Goal: Transaction & Acquisition: Book appointment/travel/reservation

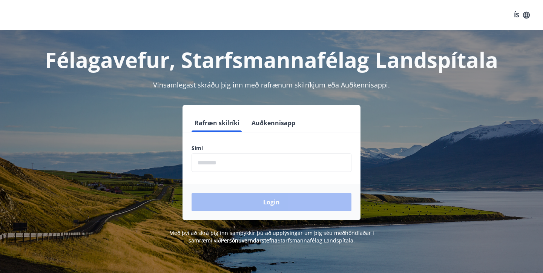
click at [246, 158] on input "phone" at bounding box center [272, 162] width 160 height 18
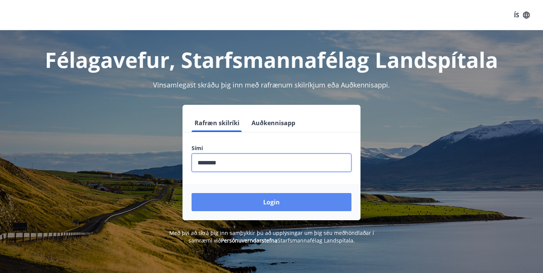
type input "********"
click at [253, 209] on button "Login" at bounding box center [272, 202] width 160 height 18
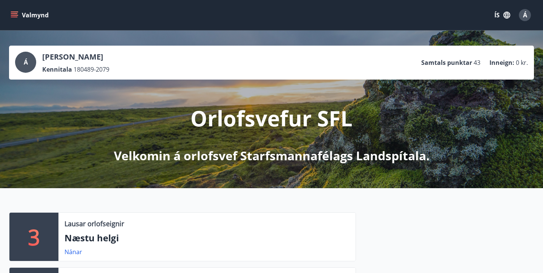
click at [17, 16] on icon "menu" at bounding box center [15, 15] width 8 height 8
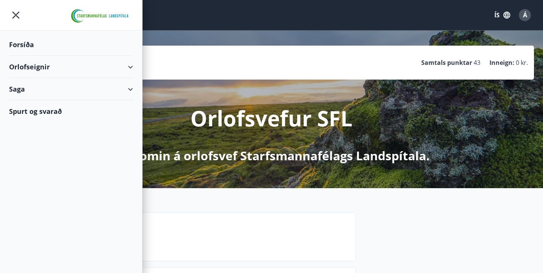
click at [131, 68] on div "Orlofseignir" at bounding box center [71, 67] width 124 height 22
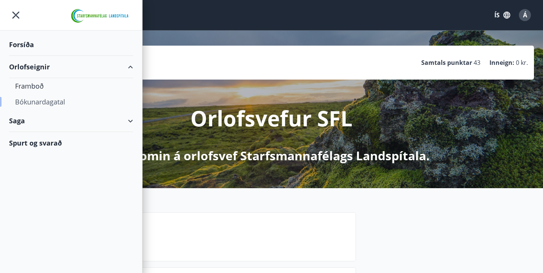
click at [42, 101] on div "Bókunardagatal" at bounding box center [71, 102] width 112 height 16
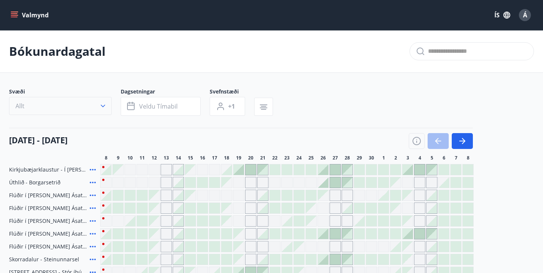
click at [86, 110] on button "Allt" at bounding box center [60, 106] width 103 height 18
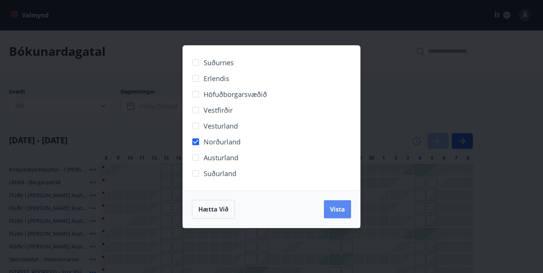
click at [342, 207] on span "Vista" at bounding box center [337, 209] width 15 height 8
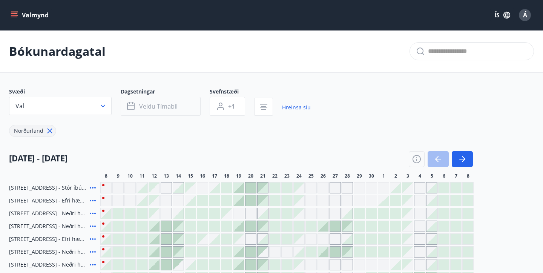
click at [176, 104] on span "Veldu tímabil" at bounding box center [158, 106] width 38 height 8
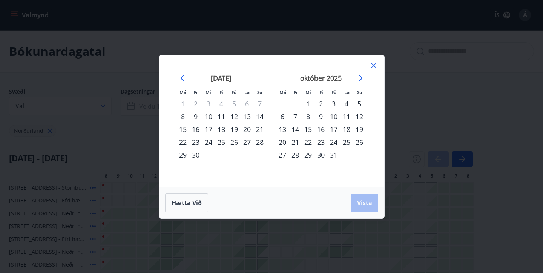
click at [235, 116] on div "12" at bounding box center [234, 116] width 13 height 13
click at [184, 130] on div "15" at bounding box center [182, 129] width 13 height 13
click at [363, 206] on span "Vista" at bounding box center [364, 203] width 15 height 8
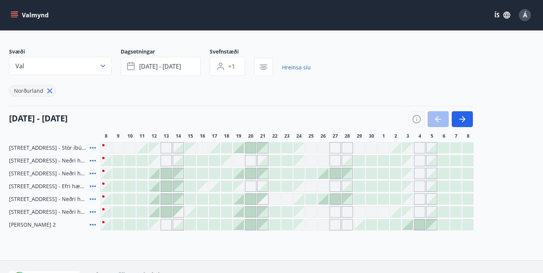
scroll to position [39, 0]
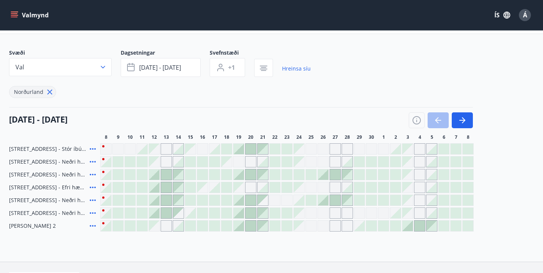
click at [166, 163] on div "Gráir dagar eru ekki bókanlegir" at bounding box center [166, 161] width 11 height 11
click at [156, 178] on div at bounding box center [154, 174] width 11 height 11
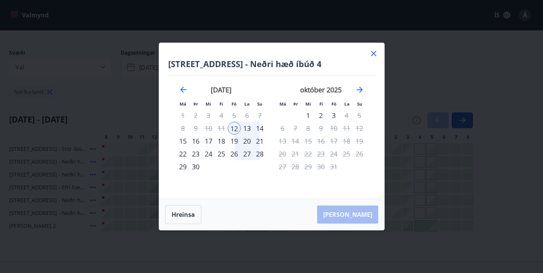
click at [261, 129] on div "14" at bounding box center [259, 128] width 13 height 13
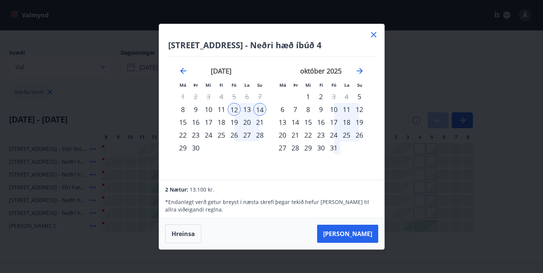
click at [186, 124] on div "15" at bounding box center [182, 122] width 13 height 13
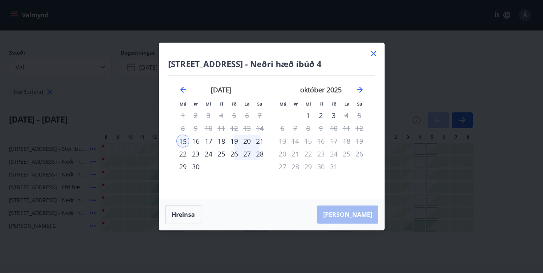
click at [237, 129] on div "12" at bounding box center [234, 128] width 13 height 13
click at [180, 221] on button "Hreinsa" at bounding box center [183, 214] width 36 height 19
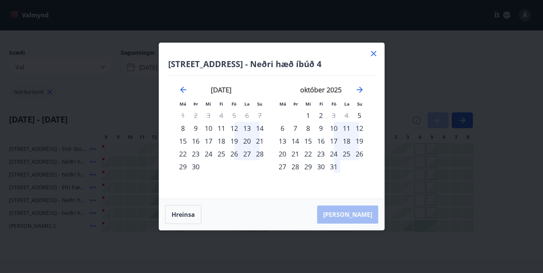
click at [234, 127] on div "12" at bounding box center [234, 128] width 13 height 13
click at [185, 139] on div "15" at bounding box center [182, 141] width 13 height 13
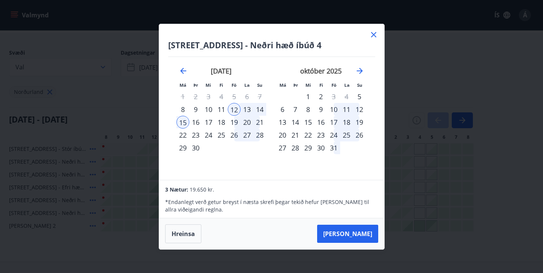
click at [260, 109] on div "14" at bounding box center [259, 109] width 13 height 13
click at [237, 106] on div "12" at bounding box center [234, 109] width 13 height 13
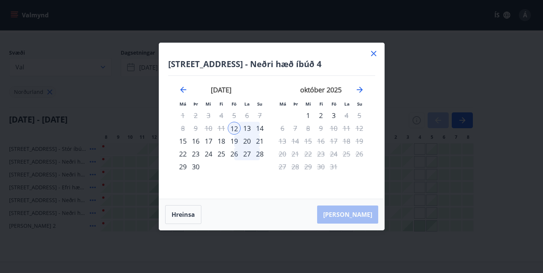
click at [260, 129] on div "14" at bounding box center [259, 128] width 13 height 13
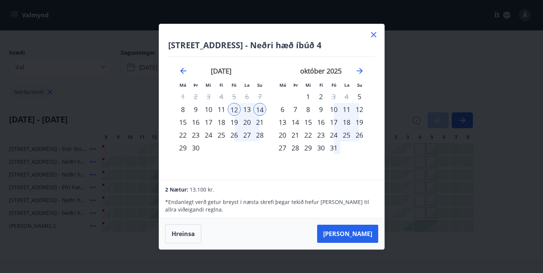
click at [183, 121] on div "15" at bounding box center [182, 122] width 13 height 13
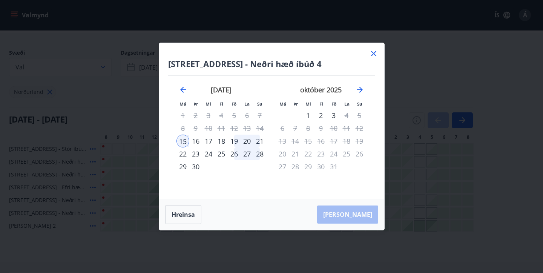
click at [234, 129] on div "12" at bounding box center [234, 128] width 13 height 13
click at [187, 214] on button "Hreinsa" at bounding box center [183, 214] width 36 height 19
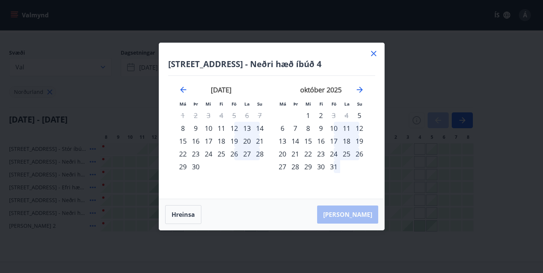
click at [234, 129] on div "12" at bounding box center [234, 128] width 13 height 13
click at [181, 140] on div "15" at bounding box center [182, 141] width 13 height 13
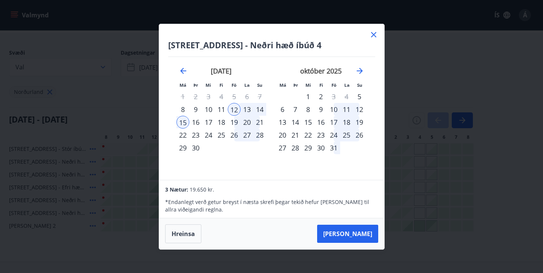
click at [184, 123] on div "15" at bounding box center [182, 122] width 13 height 13
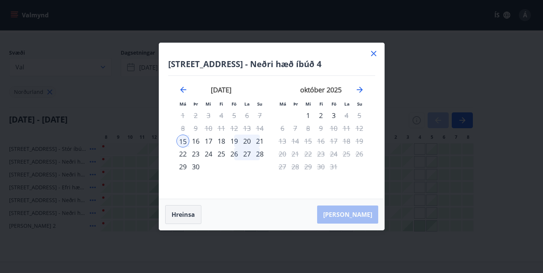
click at [192, 216] on button "Hreinsa" at bounding box center [183, 214] width 36 height 19
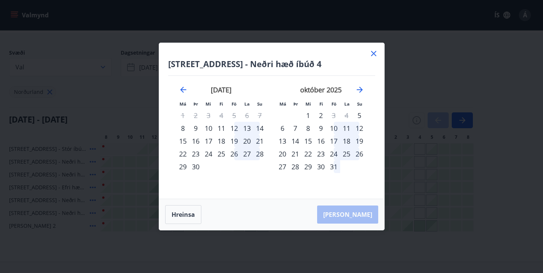
click at [237, 130] on div "12" at bounding box center [234, 128] width 13 height 13
click at [259, 127] on div "14" at bounding box center [259, 128] width 13 height 13
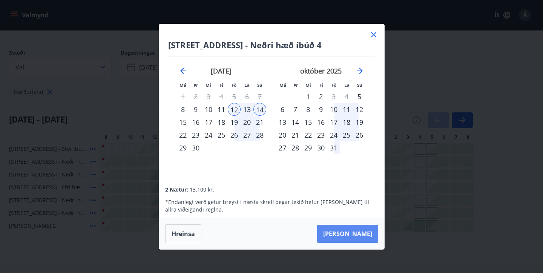
click at [362, 236] on button "Taka Frá" at bounding box center [347, 234] width 61 height 18
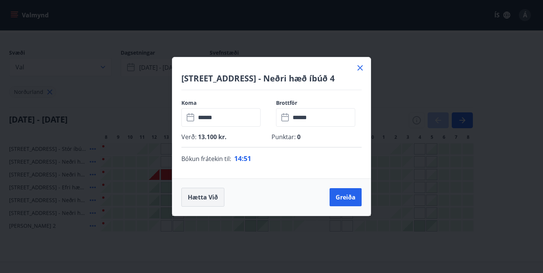
click at [196, 199] on button "Hætta við" at bounding box center [202, 197] width 43 height 19
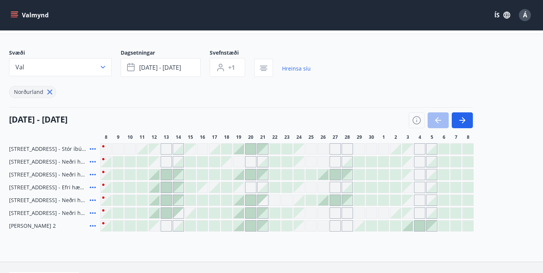
click at [92, 174] on icon at bounding box center [92, 174] width 9 height 9
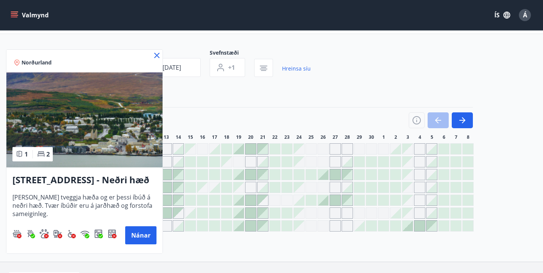
click at [158, 57] on icon at bounding box center [156, 55] width 5 height 5
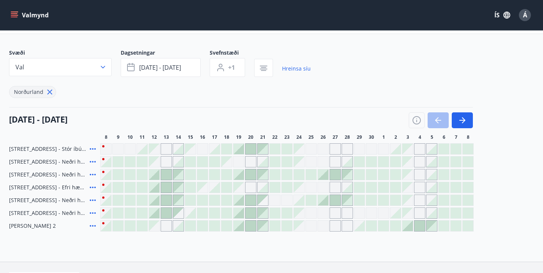
click at [157, 176] on div at bounding box center [154, 174] width 11 height 11
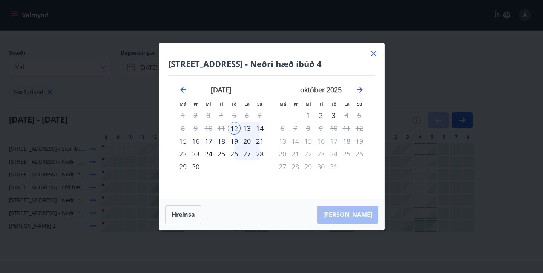
click at [261, 127] on div "14" at bounding box center [259, 128] width 13 height 13
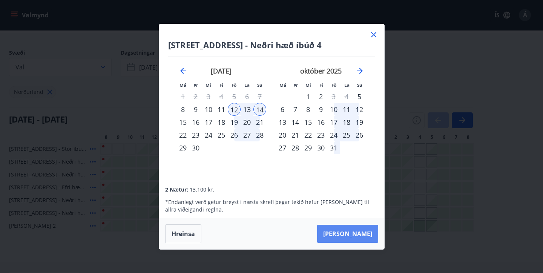
click at [350, 231] on button "Taka Frá" at bounding box center [347, 234] width 61 height 18
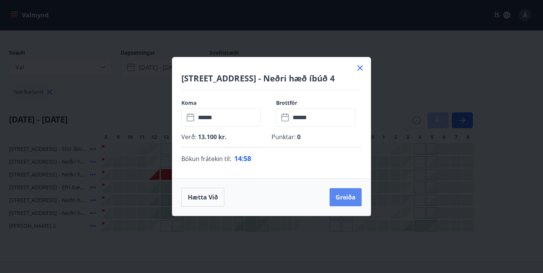
click at [346, 203] on button "Greiða" at bounding box center [346, 197] width 32 height 18
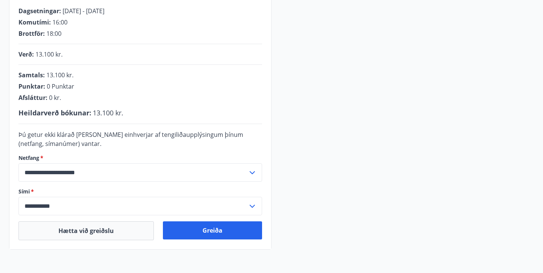
scroll to position [164, 0]
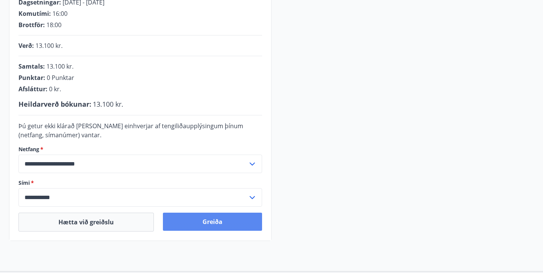
click at [218, 223] on button "Greiða" at bounding box center [212, 222] width 99 height 18
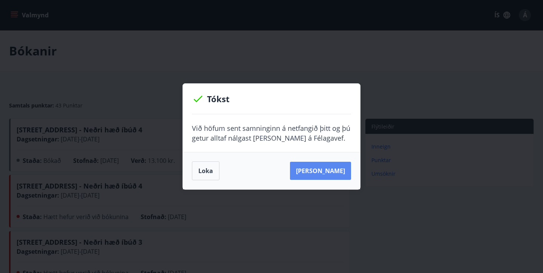
click at [332, 174] on button "Sjá samning" at bounding box center [320, 171] width 61 height 18
click at [324, 170] on button "Sjá samning" at bounding box center [320, 171] width 61 height 18
click at [335, 177] on button "Sjá samning" at bounding box center [320, 171] width 61 height 18
click at [335, 172] on button "Sjá samning" at bounding box center [320, 171] width 61 height 18
click at [334, 175] on button "Sjá samning" at bounding box center [320, 171] width 61 height 18
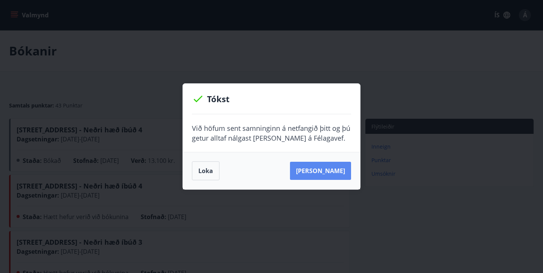
click at [334, 175] on button "Sjá samning" at bounding box center [320, 171] width 61 height 18
click at [325, 173] on button "Sjá samning" at bounding box center [320, 171] width 61 height 18
click at [212, 169] on button "Loka" at bounding box center [206, 170] width 28 height 19
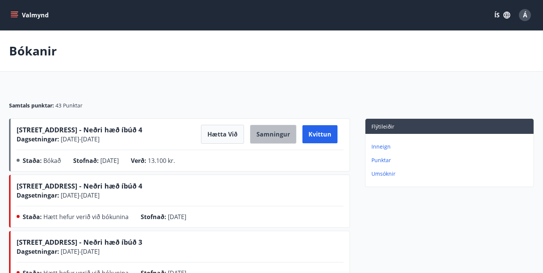
click at [274, 134] on button "Samningur" at bounding box center [273, 134] width 46 height 19
click at [279, 134] on button "Samningur" at bounding box center [273, 134] width 46 height 19
click at [384, 174] on p "Umsóknir" at bounding box center [450, 174] width 159 height 8
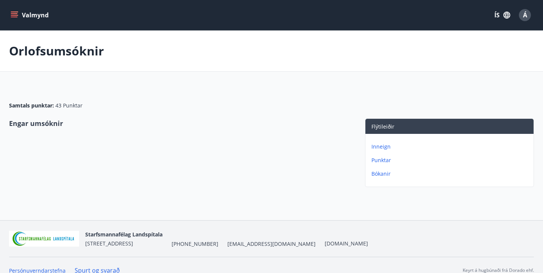
click at [382, 160] on p "Punktar" at bounding box center [450, 160] width 159 height 8
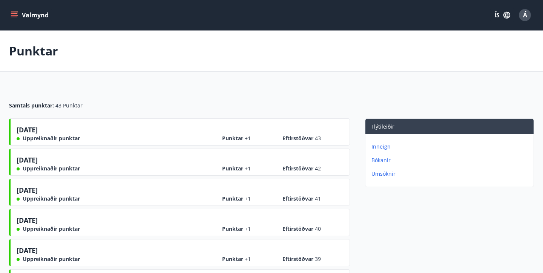
click at [383, 145] on p "Inneign" at bounding box center [450, 147] width 159 height 8
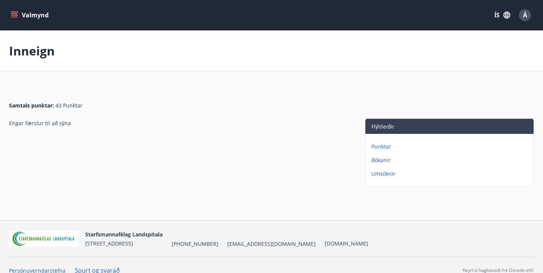
click at [17, 13] on icon "menu" at bounding box center [14, 13] width 7 height 1
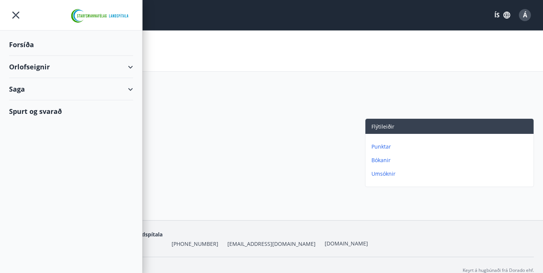
click at [132, 73] on div "Orlofseignir" at bounding box center [71, 67] width 124 height 22
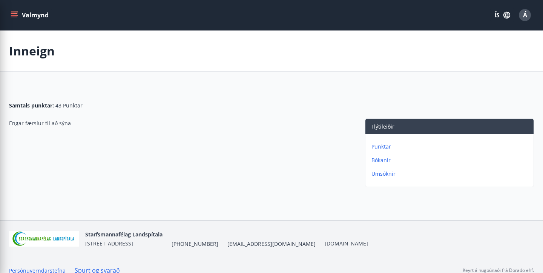
click at [413, 38] on div "Inneign" at bounding box center [271, 51] width 543 height 41
click at [526, 17] on span "Á" at bounding box center [525, 15] width 4 height 8
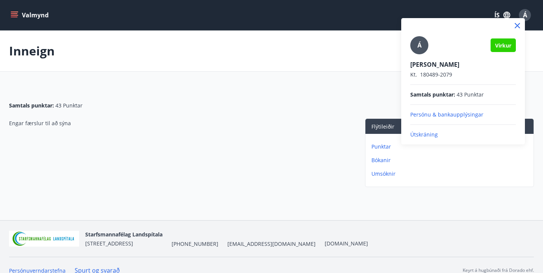
click at [431, 115] on p "Persónu & bankaupplýsingar" at bounding box center [463, 115] width 106 height 8
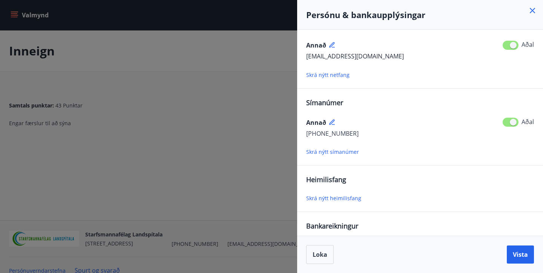
scroll to position [20, 0]
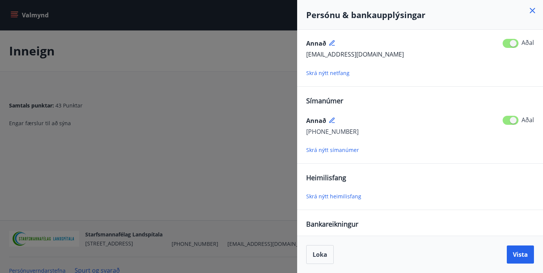
click at [334, 73] on span "Skrá nýtt netfang" at bounding box center [327, 72] width 43 height 7
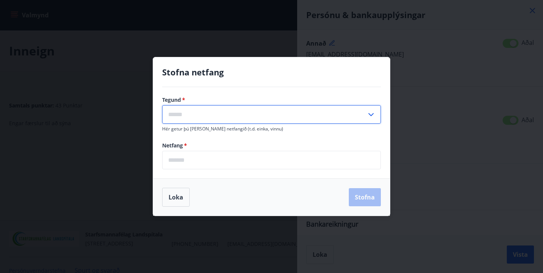
click at [240, 117] on input "text" at bounding box center [264, 114] width 204 height 18
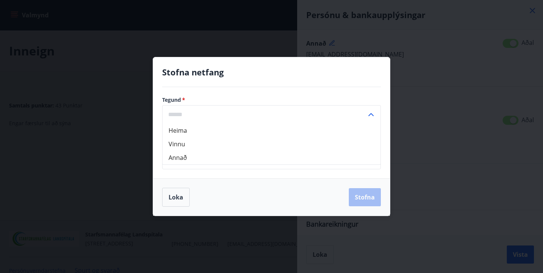
click at [187, 136] on li "Heima" at bounding box center [272, 131] width 218 height 14
type input "*****"
click at [217, 167] on input "email" at bounding box center [271, 160] width 219 height 18
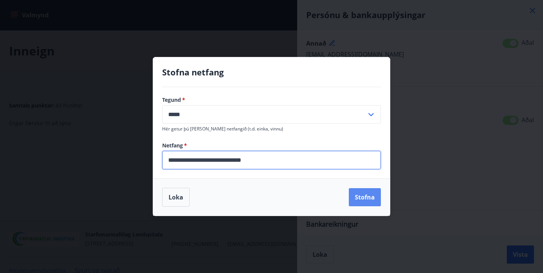
type input "**********"
click at [367, 203] on button "Stofna" at bounding box center [365, 197] width 32 height 18
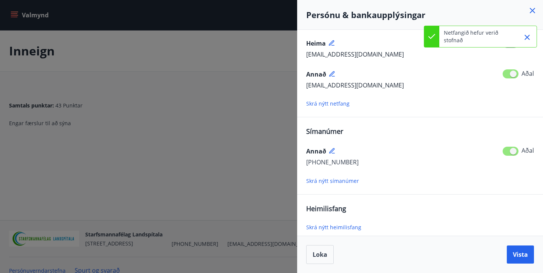
click at [531, 38] on icon "Close" at bounding box center [527, 37] width 9 height 9
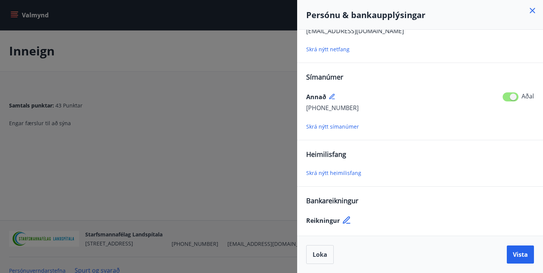
scroll to position [75, 0]
click at [516, 256] on span "Vista" at bounding box center [520, 254] width 15 height 8
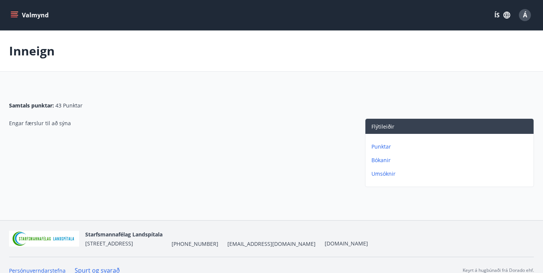
click at [21, 18] on button "Valmynd" at bounding box center [30, 15] width 43 height 14
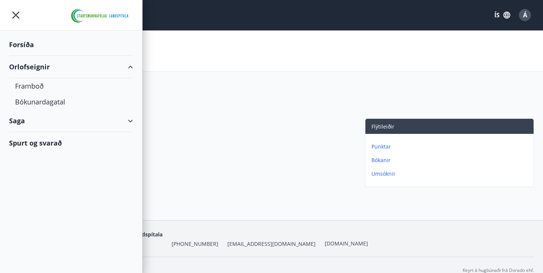
click at [179, 109] on div "Samtals punktar : 43 Punktar" at bounding box center [271, 103] width 525 height 32
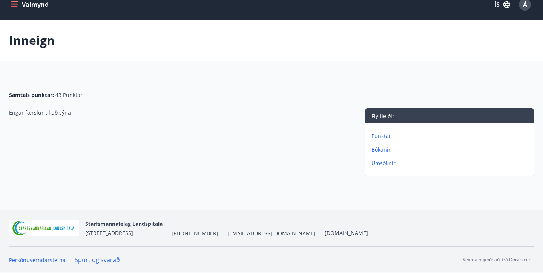
scroll to position [11, 0]
